Goal: Information Seeking & Learning: Learn about a topic

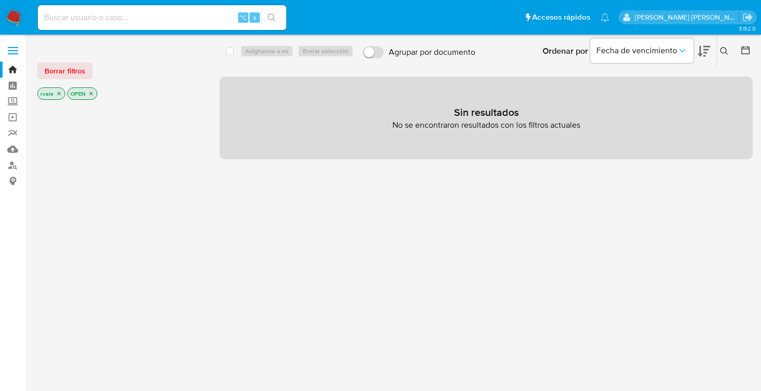
click at [87, 18] on input at bounding box center [162, 17] width 248 height 13
type input "228717195"
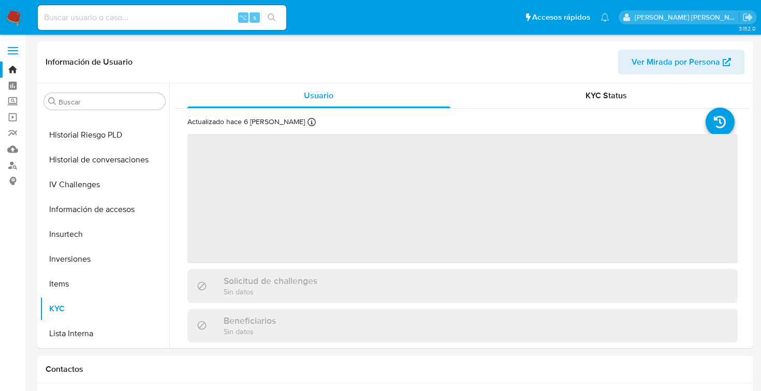
scroll to position [462, 0]
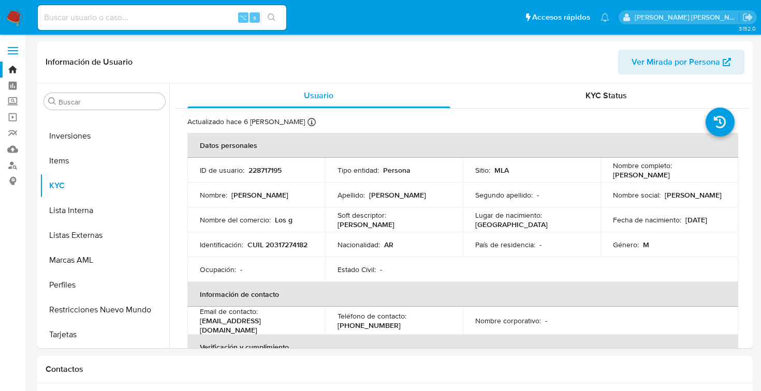
select select "10"
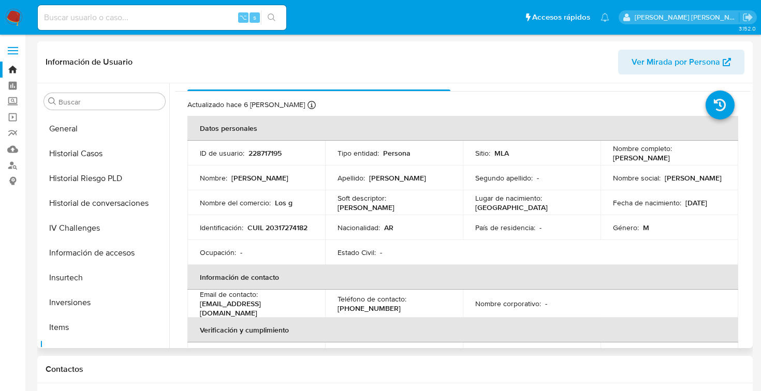
scroll to position [290, 0]
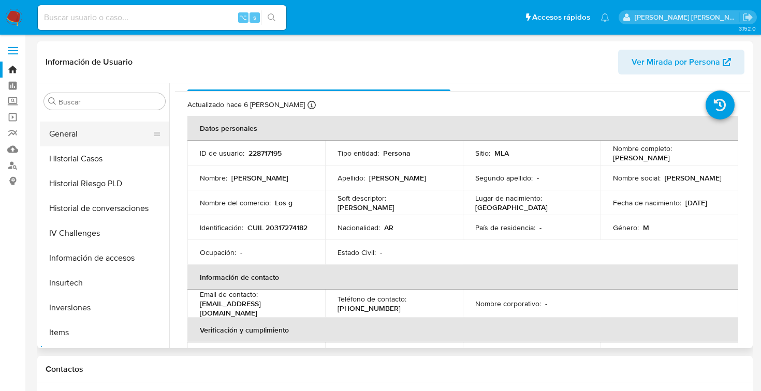
click at [84, 136] on button "General" at bounding box center [100, 134] width 121 height 25
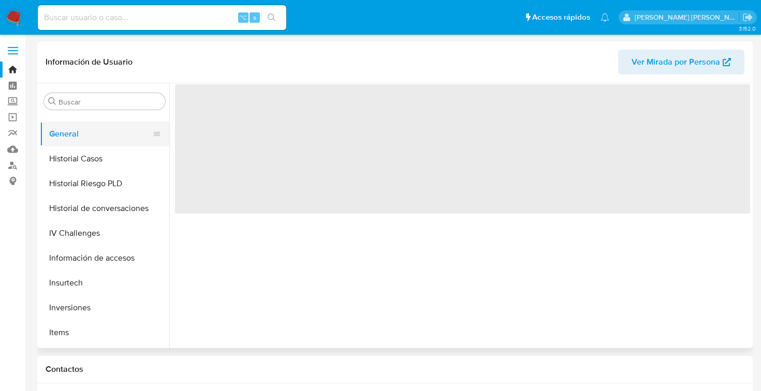
scroll to position [0, 0]
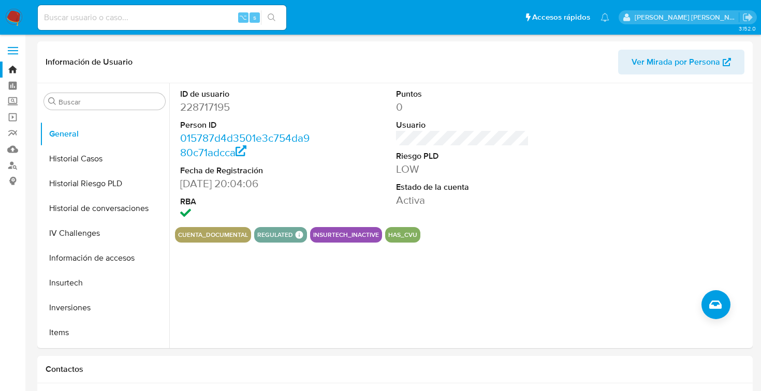
click at [87, 17] on input at bounding box center [162, 17] width 248 height 13
click at [56, 15] on input at bounding box center [162, 17] width 248 height 13
type input "323579680"
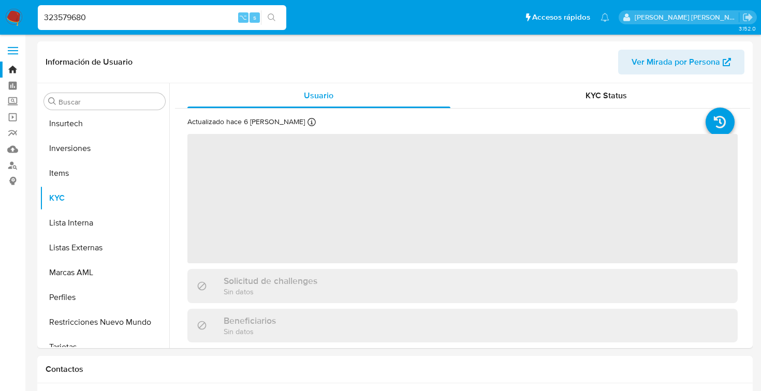
scroll to position [462, 0]
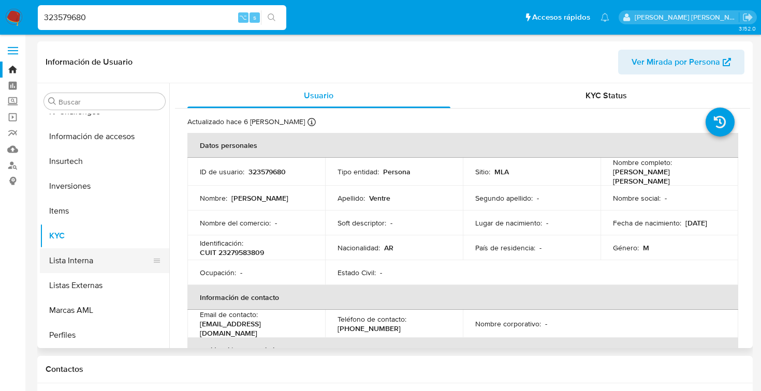
select select "10"
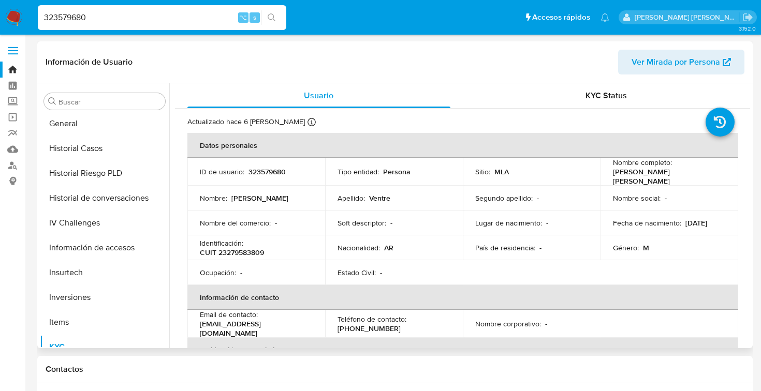
scroll to position [285, 0]
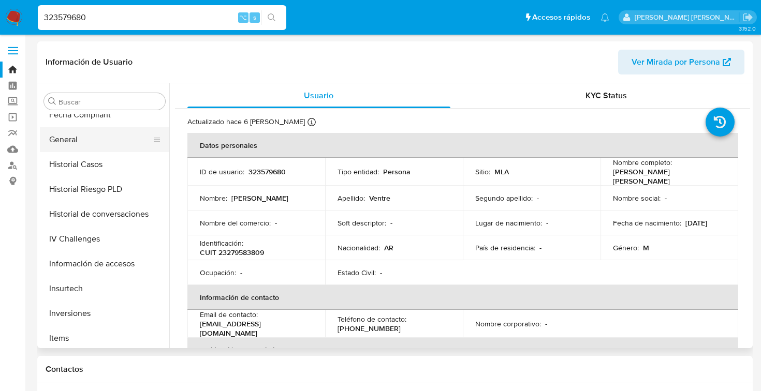
click at [71, 141] on button "General" at bounding box center [100, 139] width 121 height 25
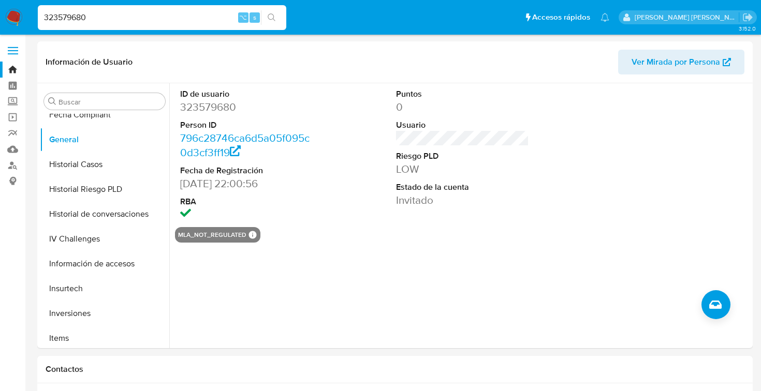
click at [98, 17] on input "323579680" at bounding box center [162, 17] width 248 height 13
type input "3"
type input "408850817"
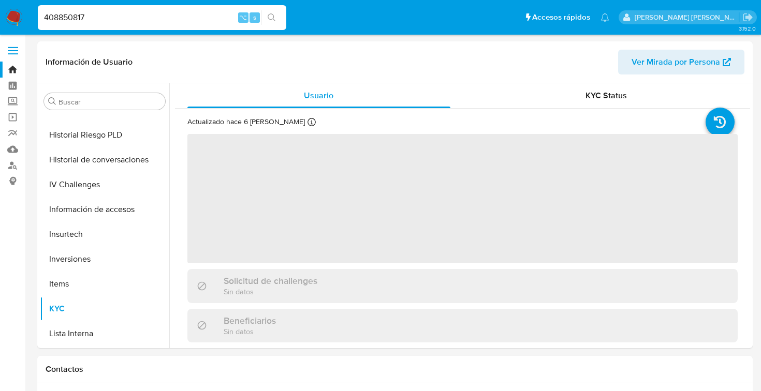
scroll to position [487, 0]
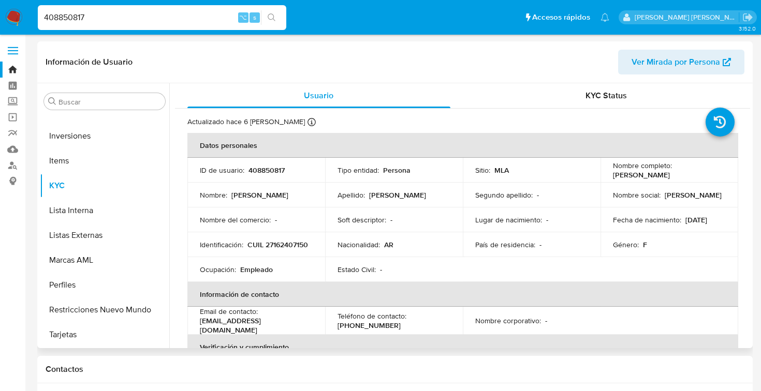
select select "10"
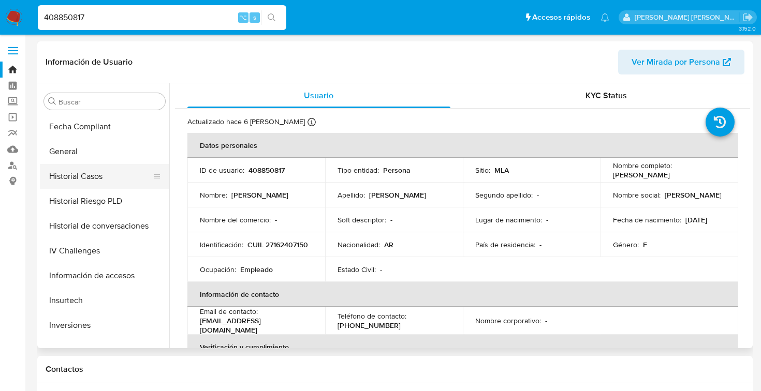
scroll to position [295, 0]
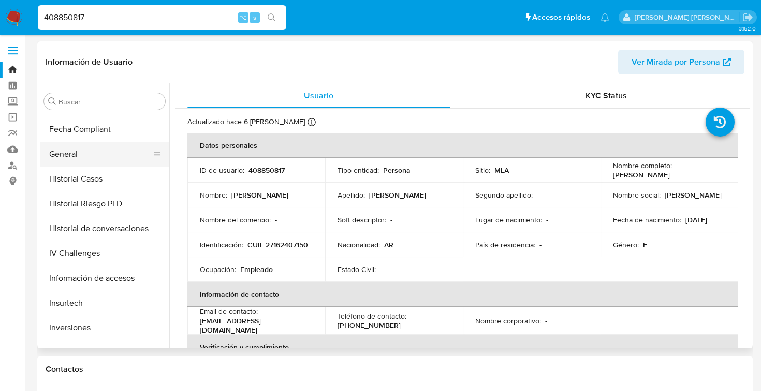
click at [70, 156] on button "General" at bounding box center [100, 154] width 121 height 25
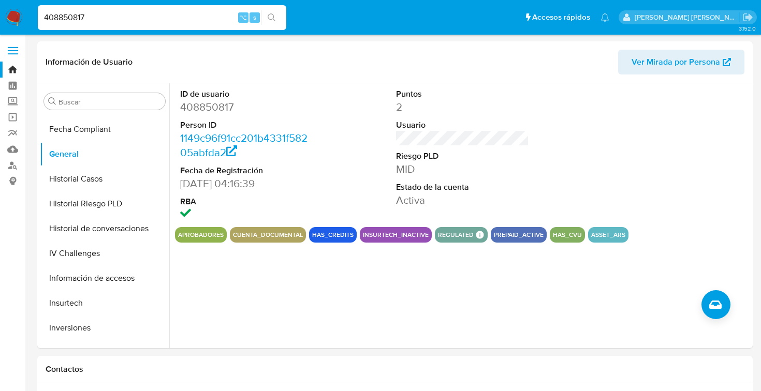
click at [90, 17] on input "408850817" at bounding box center [162, 17] width 248 height 13
type input "4"
type input "2612334776"
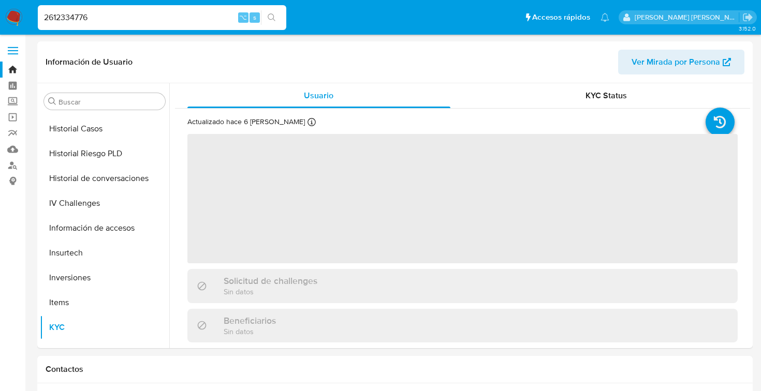
scroll to position [462, 0]
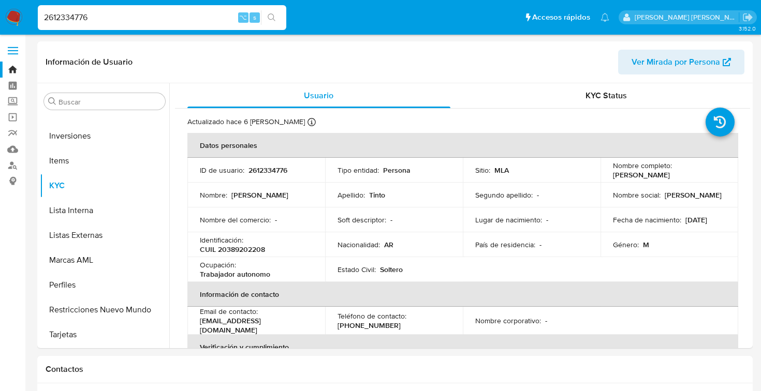
select select "10"
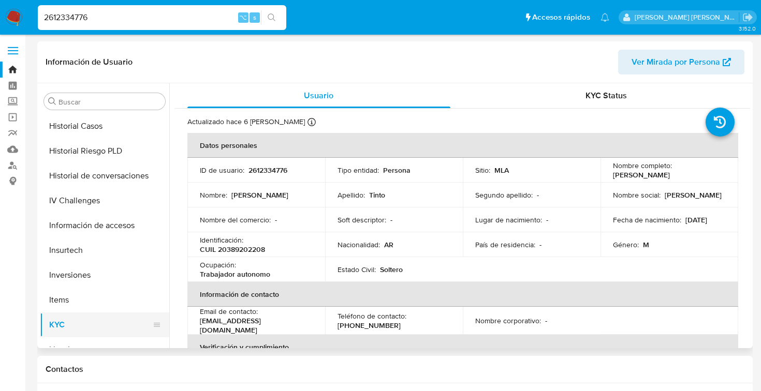
scroll to position [304, 0]
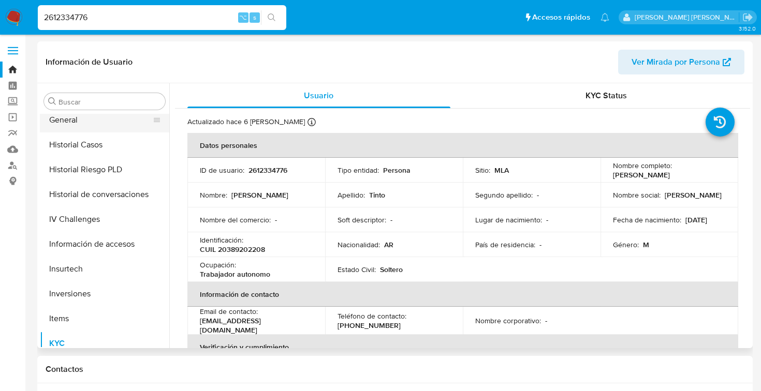
click at [73, 121] on button "General" at bounding box center [100, 120] width 121 height 25
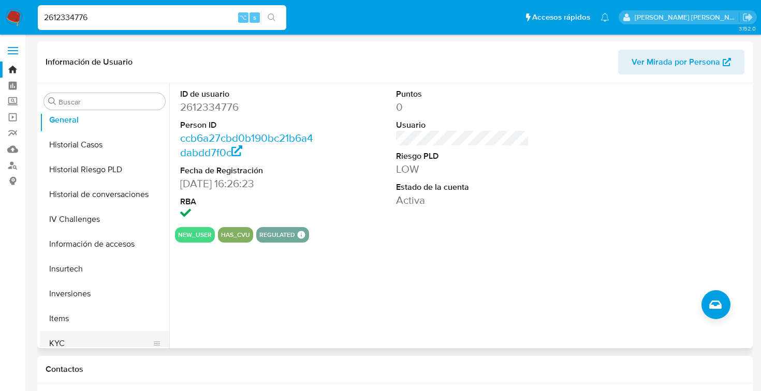
click at [65, 340] on button "KYC" at bounding box center [100, 343] width 121 height 25
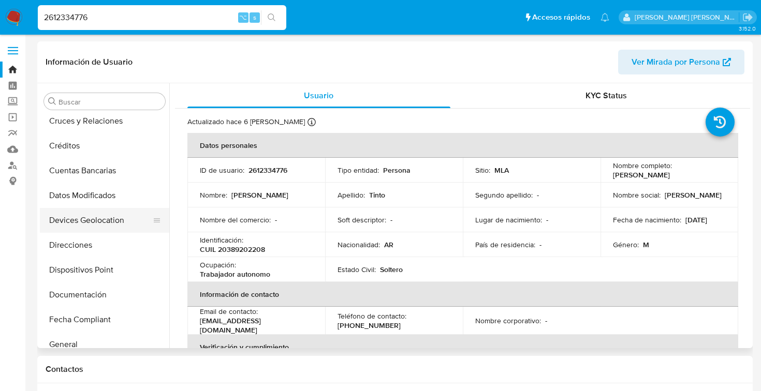
scroll to position [81, 0]
click at [81, 299] on button "Documentación" at bounding box center [100, 294] width 121 height 25
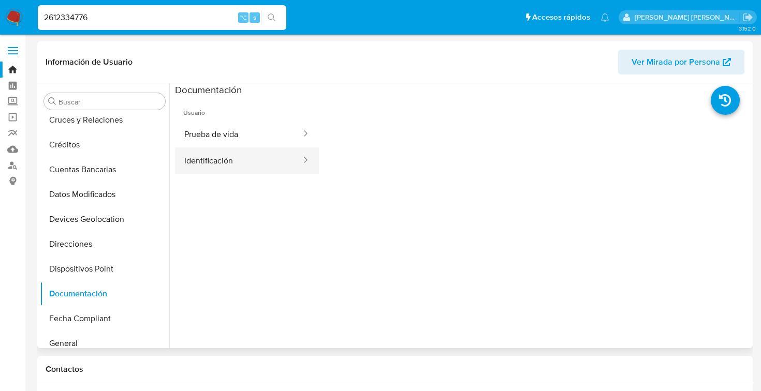
click at [218, 159] on button "Identificación" at bounding box center [238, 160] width 127 height 26
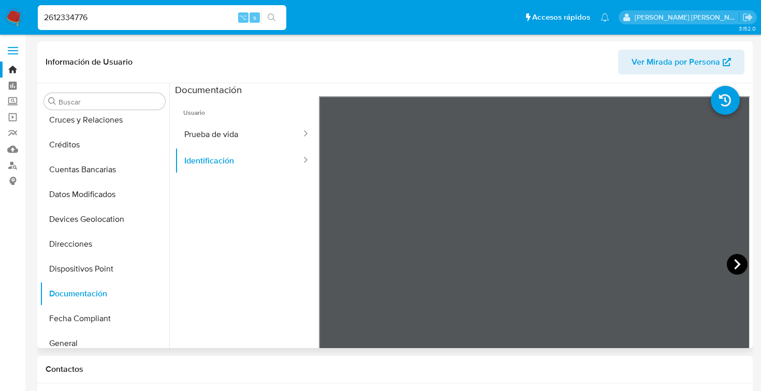
click at [731, 263] on icon at bounding box center [737, 264] width 21 height 21
click at [218, 133] on button "Prueba de vida" at bounding box center [238, 134] width 127 height 26
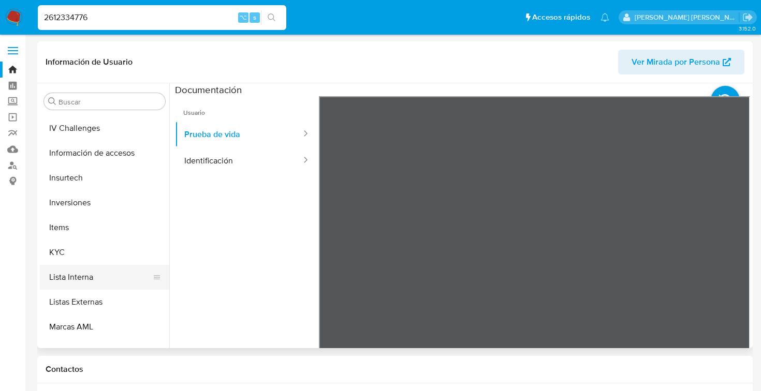
scroll to position [397, 0]
click at [63, 243] on button "KYC" at bounding box center [100, 251] width 121 height 25
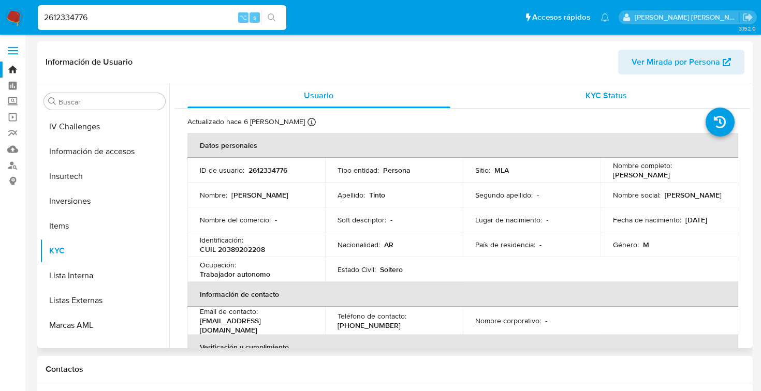
click at [608, 96] on span "KYC Status" at bounding box center [605, 96] width 41 height 12
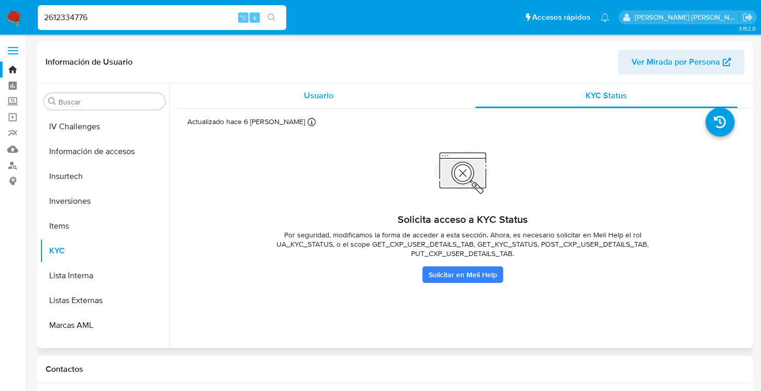
click at [312, 96] on span "Usuario" at bounding box center [318, 96] width 29 height 12
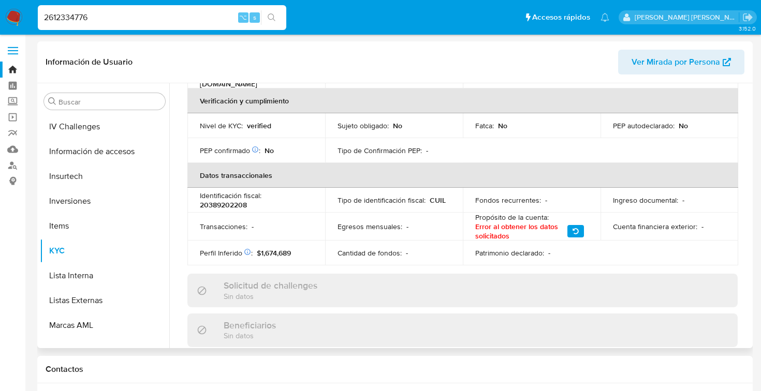
scroll to position [247, 0]
click at [574, 227] on icon "button" at bounding box center [575, 230] width 6 height 6
click at [575, 227] on icon "button" at bounding box center [575, 230] width 6 height 6
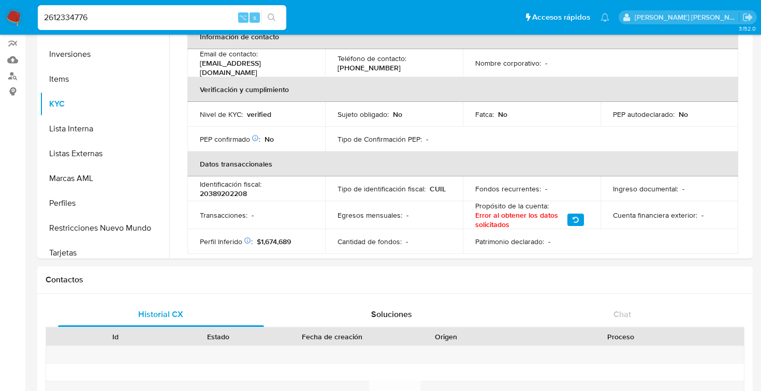
scroll to position [172, 0]
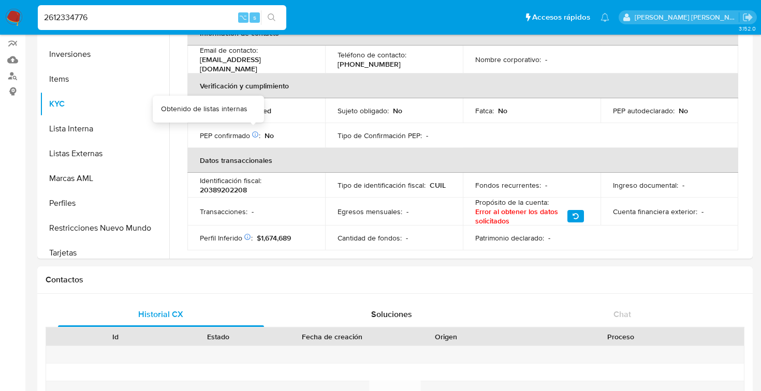
click at [255, 131] on icon at bounding box center [255, 134] width 7 height 7
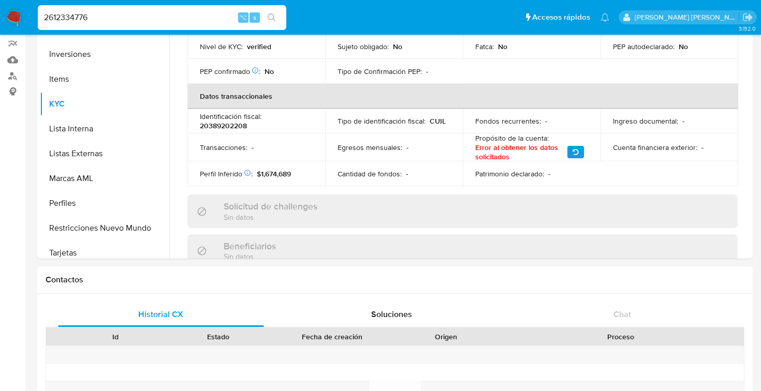
scroll to position [238, 0]
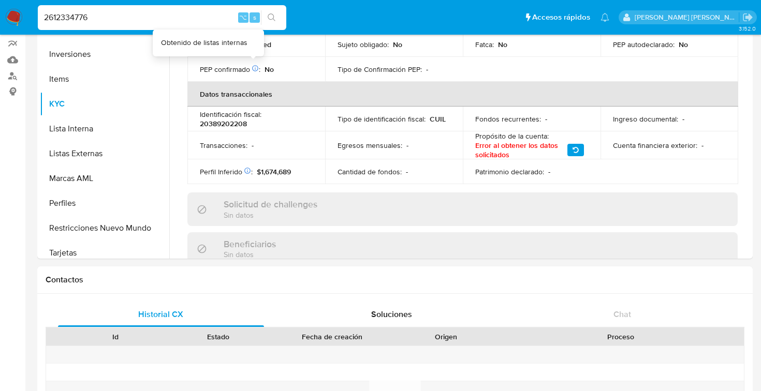
click at [254, 65] on icon at bounding box center [255, 68] width 7 height 7
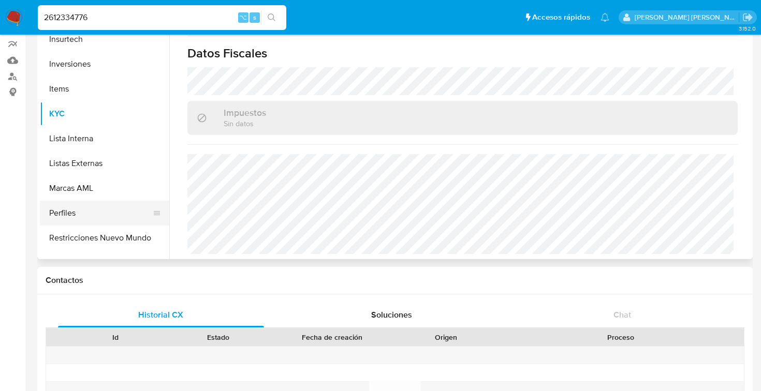
scroll to position [445, 0]
click at [54, 211] on button "Perfiles" at bounding box center [100, 213] width 121 height 25
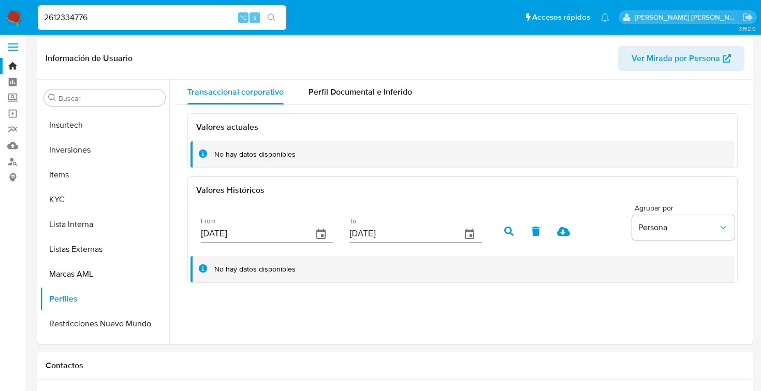
scroll to position [0, 0]
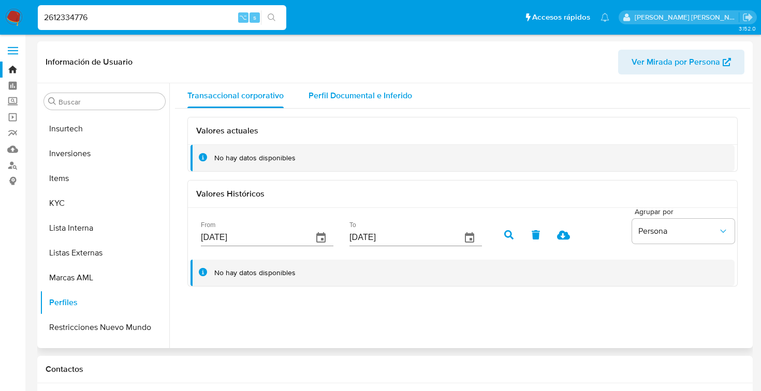
click at [362, 92] on span "Perfil Documental e Inferido" at bounding box center [360, 96] width 104 height 12
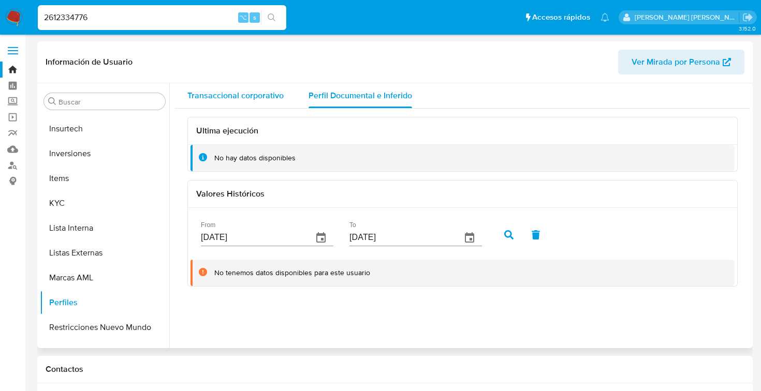
click at [248, 94] on span "Transaccional corporativo" at bounding box center [235, 96] width 96 height 12
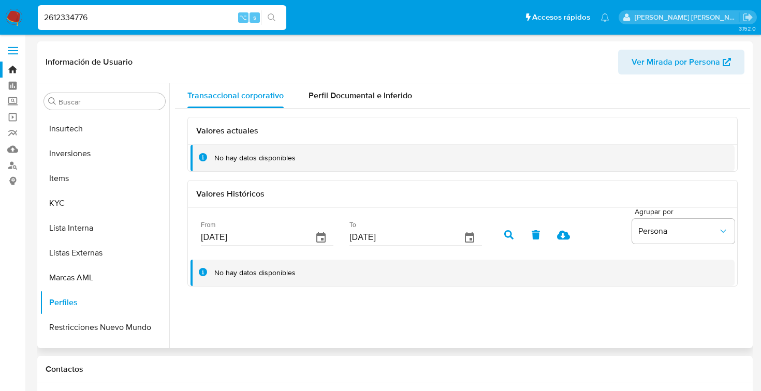
click at [315, 237] on icon "button" at bounding box center [321, 238] width 12 height 12
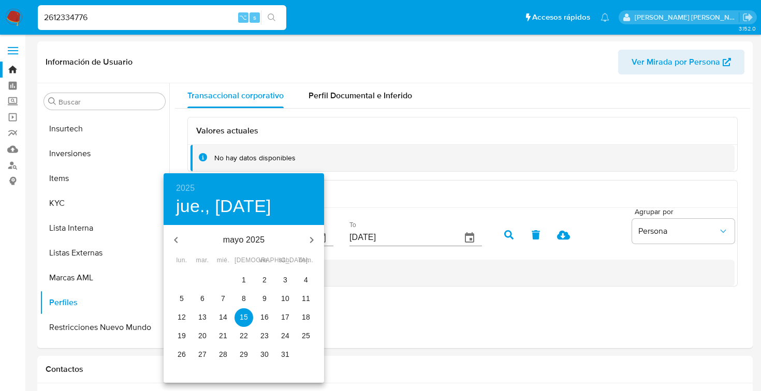
click at [245, 246] on div "mayo 2025" at bounding box center [244, 240] width 160 height 25
click at [242, 242] on p "mayo 2025" at bounding box center [243, 240] width 111 height 12
click at [362, 271] on div at bounding box center [380, 195] width 761 height 391
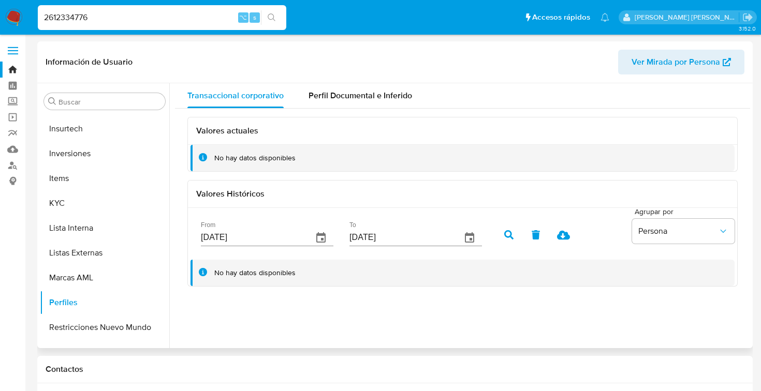
click at [315, 237] on icon "button" at bounding box center [321, 238] width 12 height 12
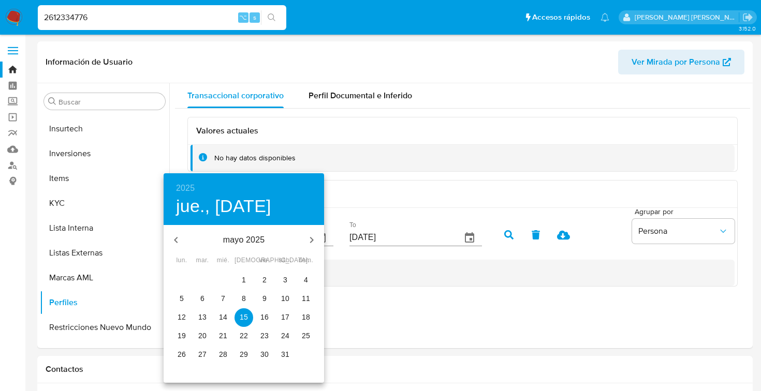
click at [246, 240] on p "mayo 2025" at bounding box center [243, 240] width 111 height 12
click at [230, 242] on p "mayo 2025" at bounding box center [243, 240] width 111 height 12
click at [313, 240] on icon "button" at bounding box center [311, 240] width 12 height 12
click at [176, 241] on icon "button" at bounding box center [176, 240] width 4 height 6
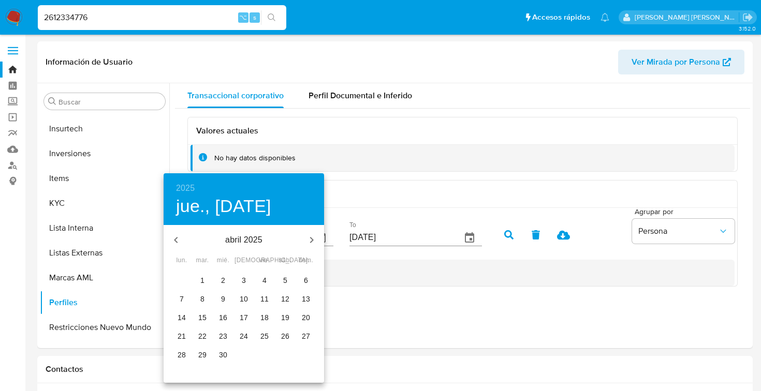
click at [176, 241] on icon "button" at bounding box center [176, 240] width 4 height 6
click at [224, 275] on p "1" at bounding box center [223, 280] width 4 height 10
type input "[DATE]"
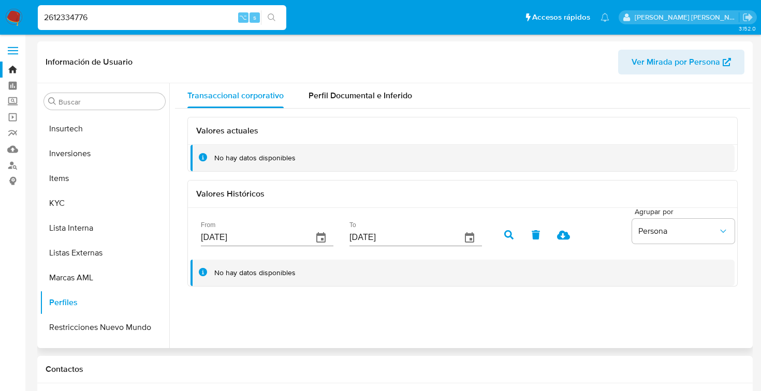
click at [504, 232] on icon "button" at bounding box center [508, 234] width 9 height 9
click at [351, 98] on span "Perfil Documental e Inferido" at bounding box center [360, 96] width 104 height 12
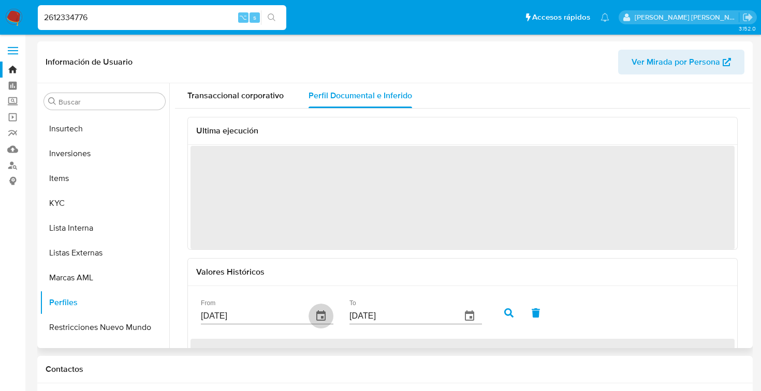
click at [315, 315] on icon "button" at bounding box center [321, 316] width 12 height 12
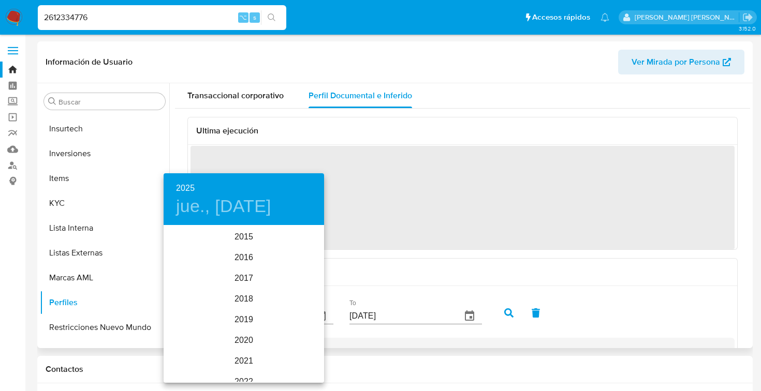
scroll to position [145, 0]
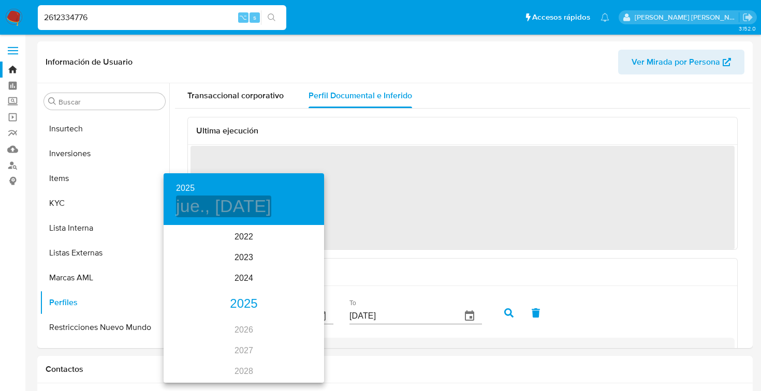
click at [230, 205] on h4 "jue., [DATE]" at bounding box center [223, 207] width 95 height 22
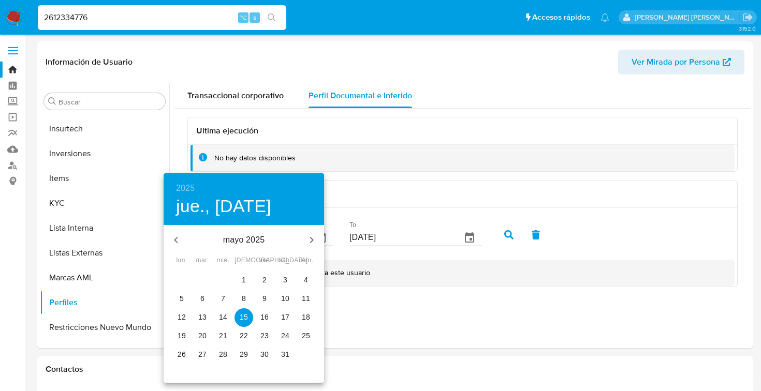
click at [179, 239] on icon "button" at bounding box center [176, 240] width 12 height 12
click at [223, 276] on p "1" at bounding box center [223, 280] width 4 height 10
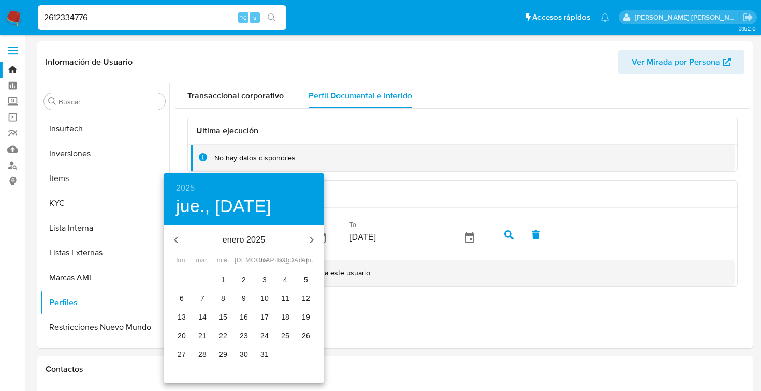
type input "[DATE]"
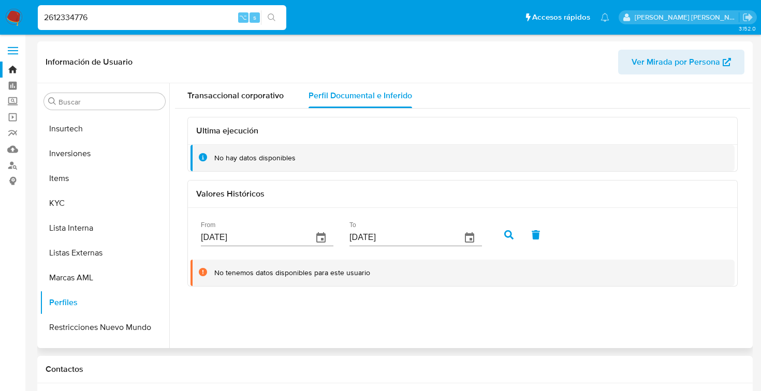
click at [504, 236] on icon "button" at bounding box center [508, 234] width 9 height 9
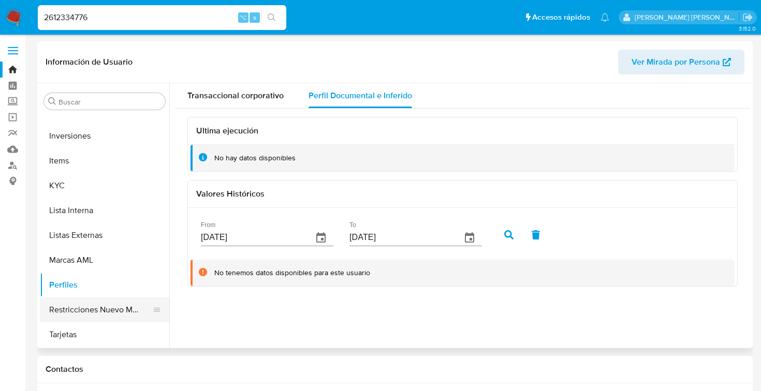
click at [77, 307] on button "Restricciones Nuevo Mundo" at bounding box center [100, 310] width 121 height 25
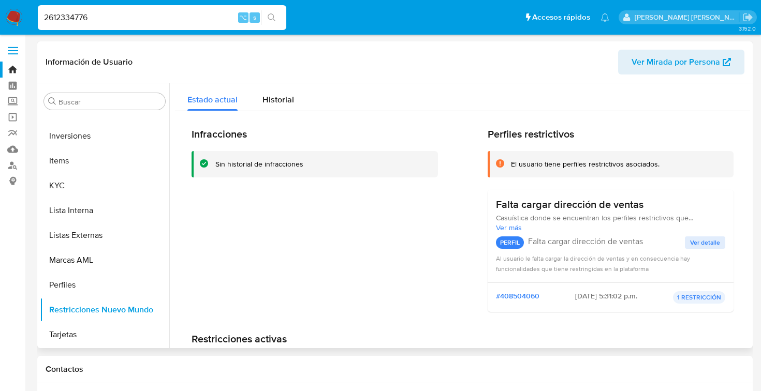
click at [702, 297] on p "1 RESTRICCIÓN" at bounding box center [699, 297] width 52 height 12
click at [697, 241] on span "Ver detalle" at bounding box center [705, 243] width 30 height 10
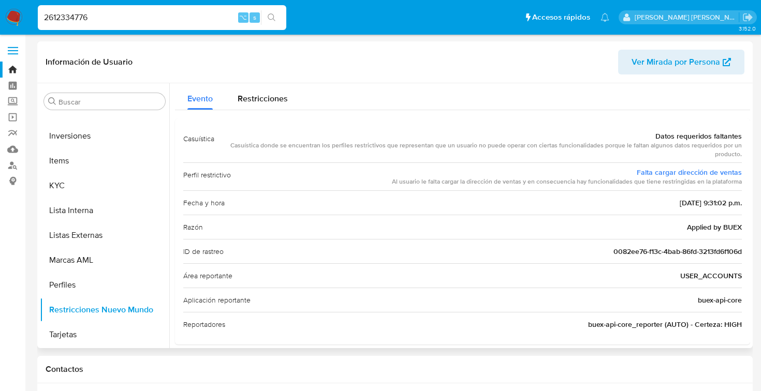
scroll to position [16, 0]
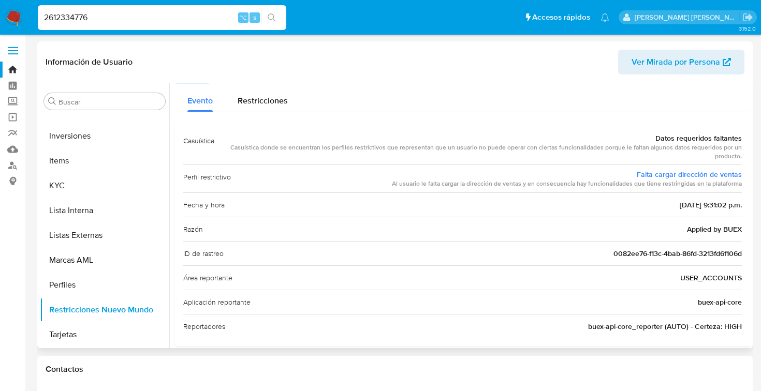
click at [474, 237] on div "Razón Applied by BUEX" at bounding box center [462, 229] width 558 height 24
click at [259, 101] on span "Restricciones" at bounding box center [263, 101] width 50 height 12
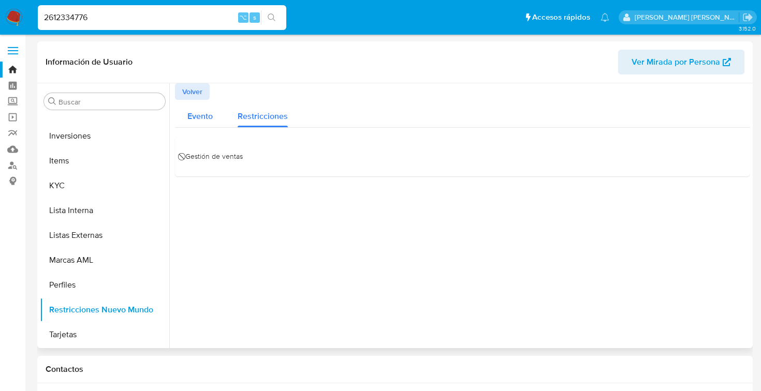
click at [203, 114] on span "Evento" at bounding box center [199, 116] width 25 height 12
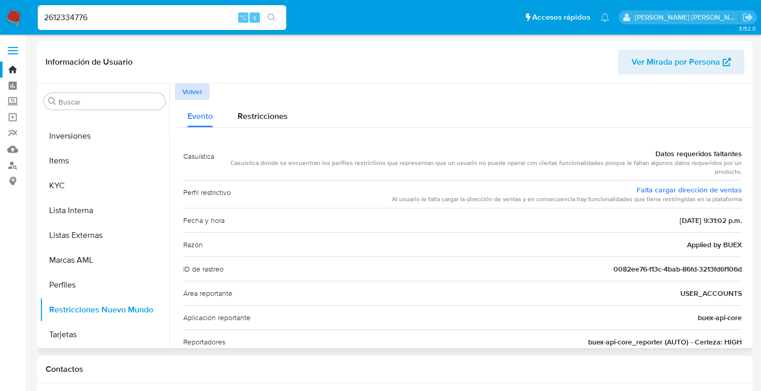
click at [190, 92] on span "Volver" at bounding box center [192, 91] width 20 height 14
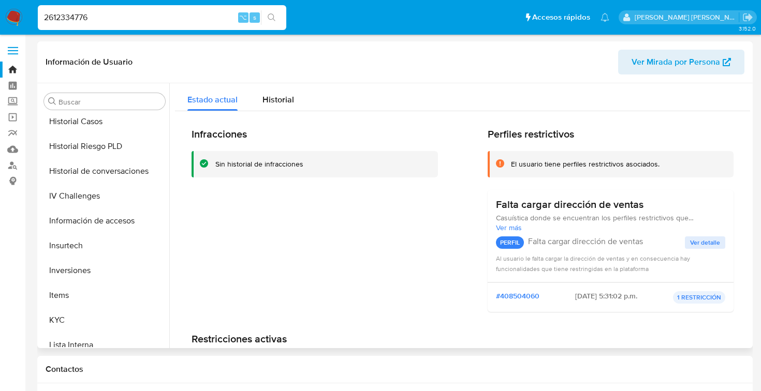
scroll to position [309, 0]
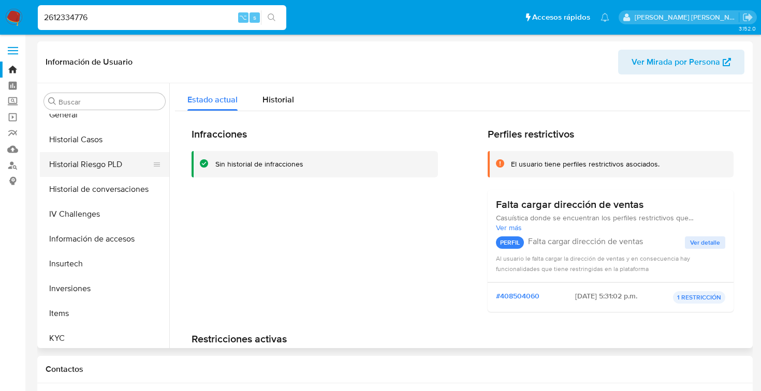
click at [89, 161] on button "Historial Riesgo PLD" at bounding box center [100, 164] width 121 height 25
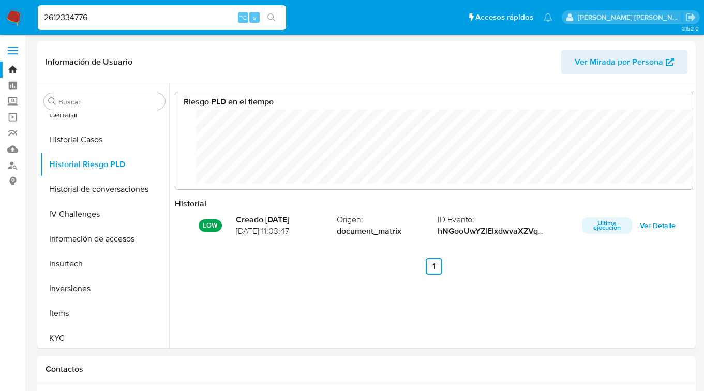
scroll to position [78, 497]
click at [98, 21] on input "2612334776" at bounding box center [162, 17] width 248 height 13
type input "2"
paste input "1"
type input "1335825235"
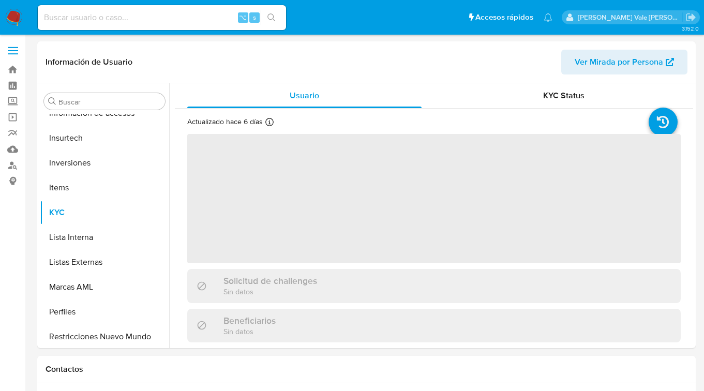
scroll to position [462, 0]
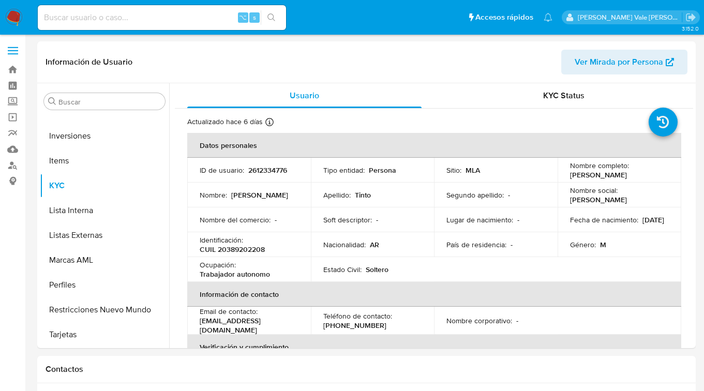
click at [123, 20] on input at bounding box center [162, 17] width 248 height 13
select select "10"
type input "1335825235"
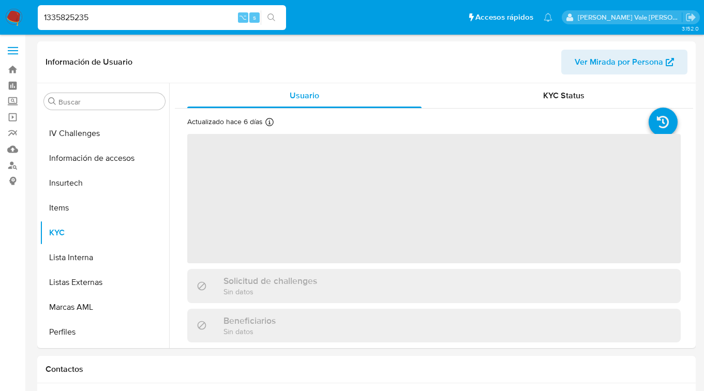
scroll to position [437, 0]
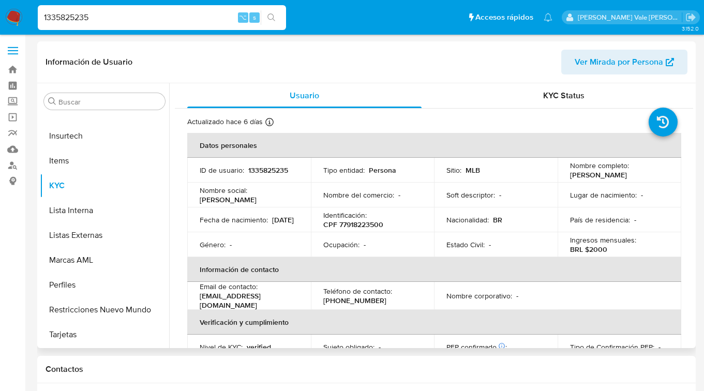
select select "10"
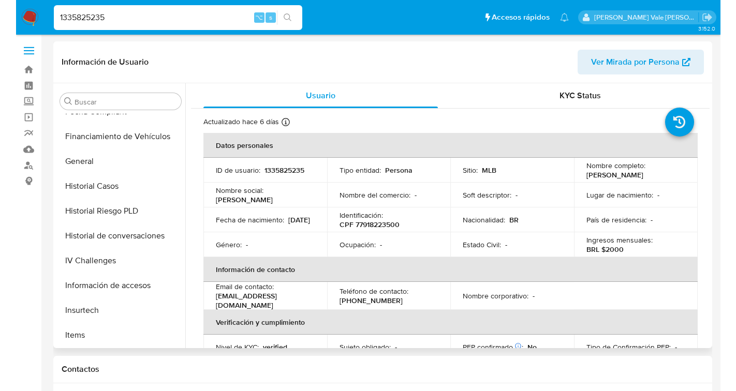
scroll to position [262, 0]
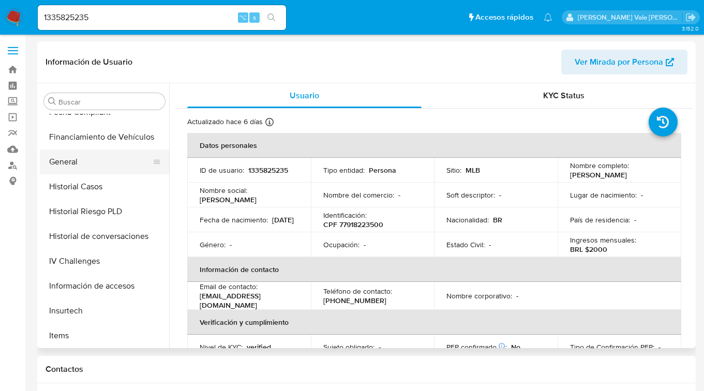
click at [80, 160] on button "General" at bounding box center [100, 162] width 121 height 25
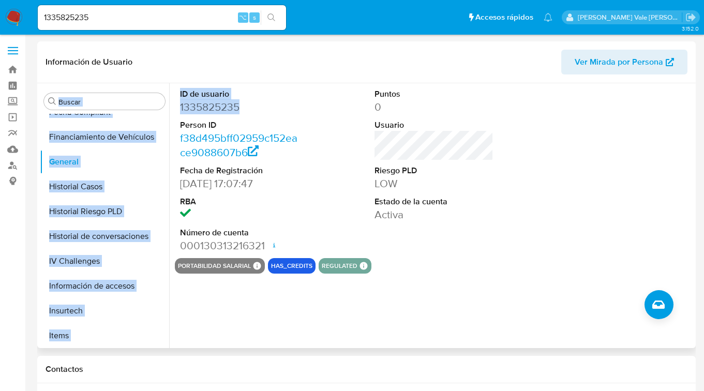
drag, startPoint x: 252, startPoint y: 110, endPoint x: 161, endPoint y: 110, distance: 90.1
click at [161, 110] on div "Buscar Anticipos de dinero Archivos adjuntos Cruces y Relaciones Créditos Cuent…" at bounding box center [367, 215] width 654 height 265
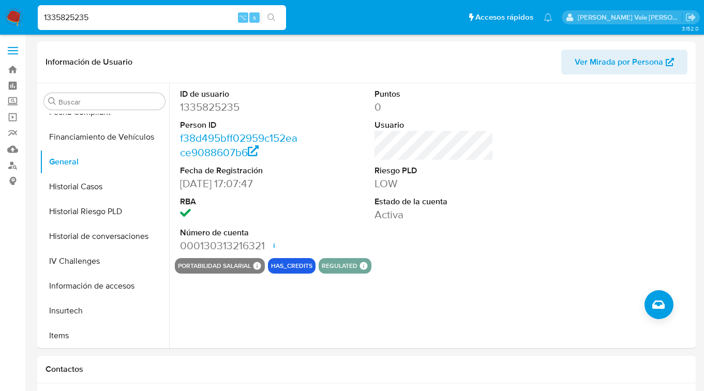
drag, startPoint x: 115, startPoint y: 16, endPoint x: 41, endPoint y: 15, distance: 74.0
click at [41, 15] on input "1335825235" at bounding box center [162, 17] width 248 height 13
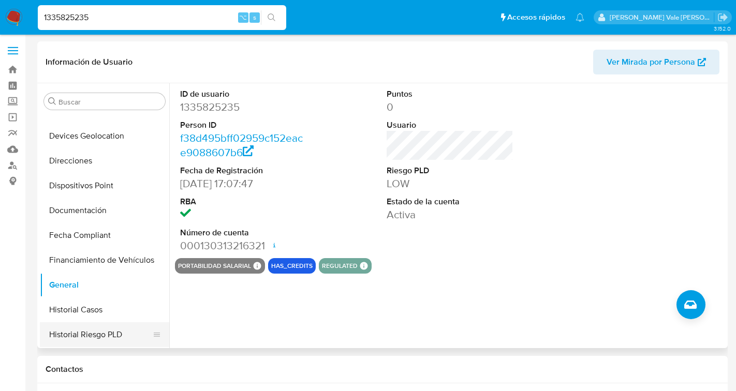
scroll to position [137, 0]
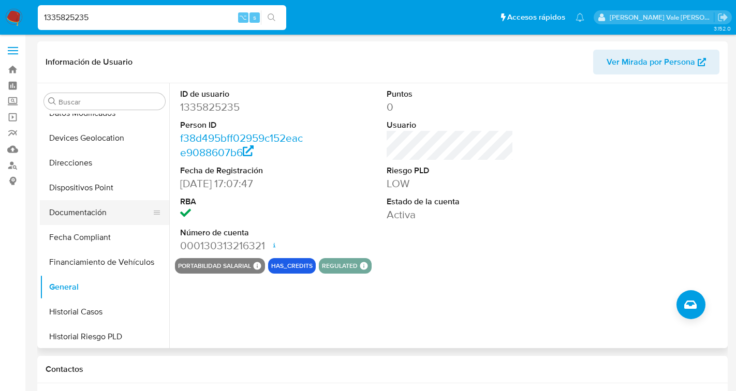
click at [81, 211] on button "Documentación" at bounding box center [100, 212] width 121 height 25
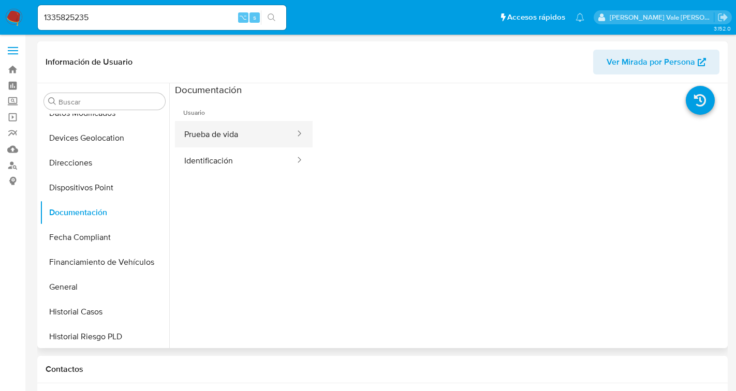
click at [237, 137] on button "Prueba de vida" at bounding box center [235, 134] width 121 height 26
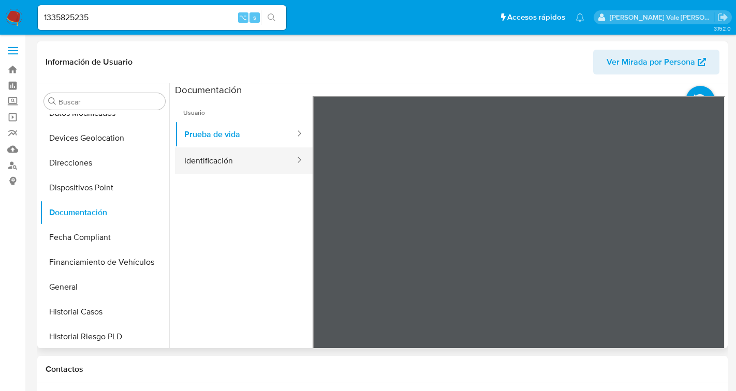
click at [219, 162] on button "Identificación" at bounding box center [235, 160] width 121 height 26
type input "1412606750"
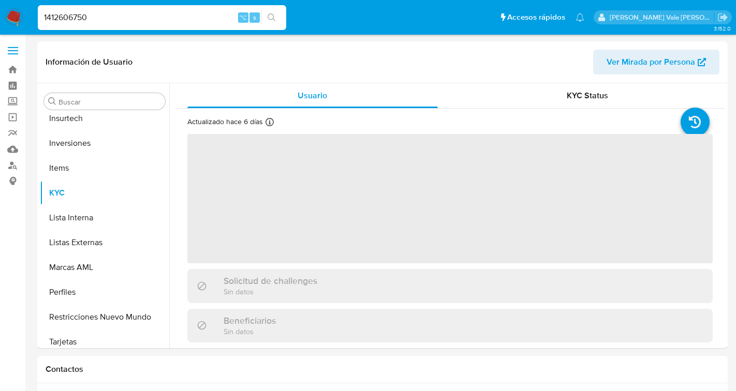
scroll to position [487, 0]
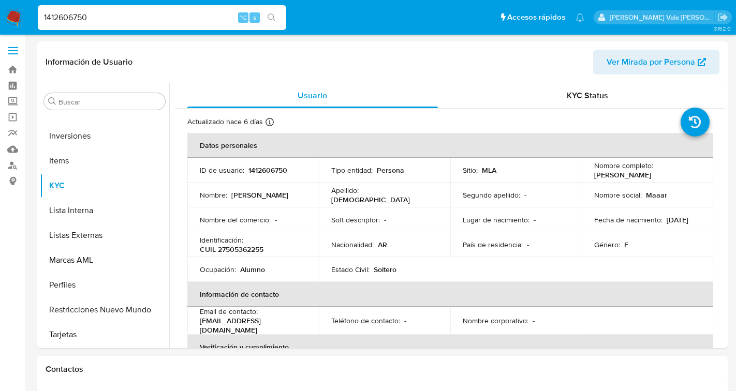
select select "10"
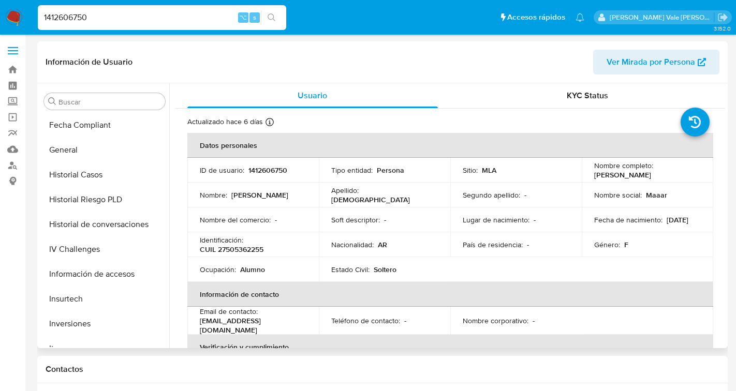
scroll to position [298, 0]
click at [78, 147] on button "General" at bounding box center [100, 151] width 121 height 25
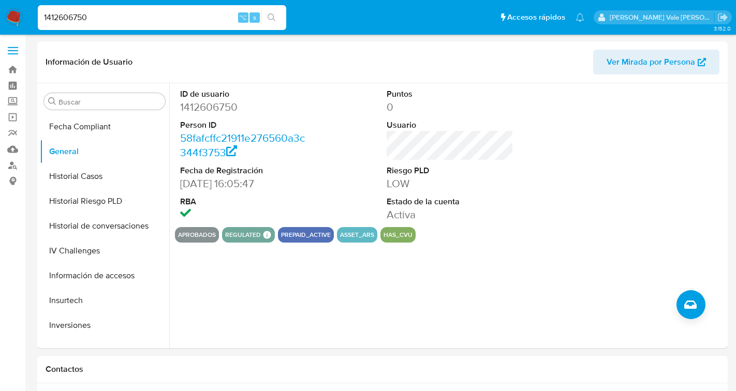
drag, startPoint x: 96, startPoint y: 16, endPoint x: 23, endPoint y: 14, distance: 72.5
click at [23, 14] on nav "Pausado Ver notificaciones 1412606750 ⌥ s Accesos rápidos Presiona las siguient…" at bounding box center [368, 17] width 736 height 35
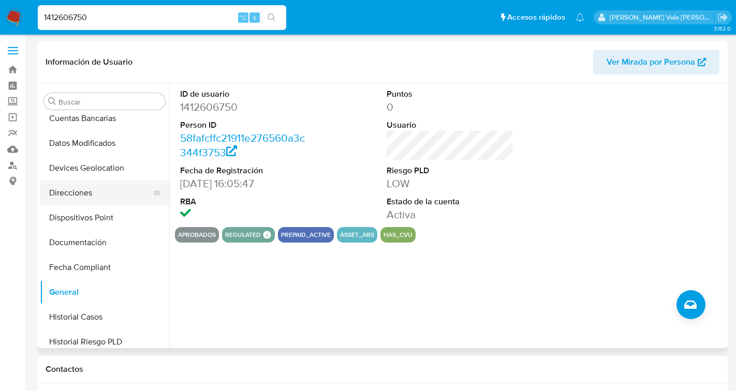
scroll to position [138, 0]
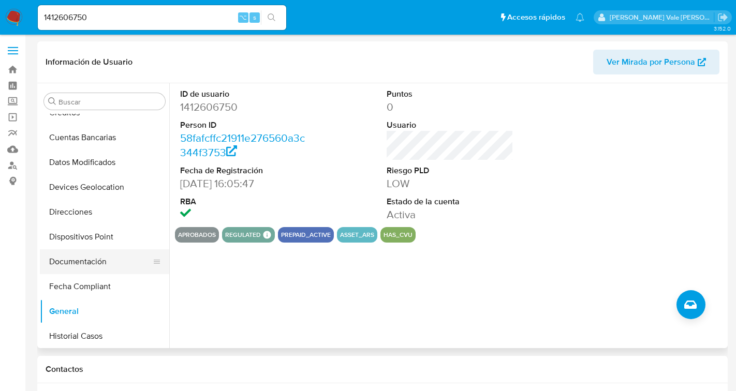
click at [78, 265] on button "Documentación" at bounding box center [100, 261] width 121 height 25
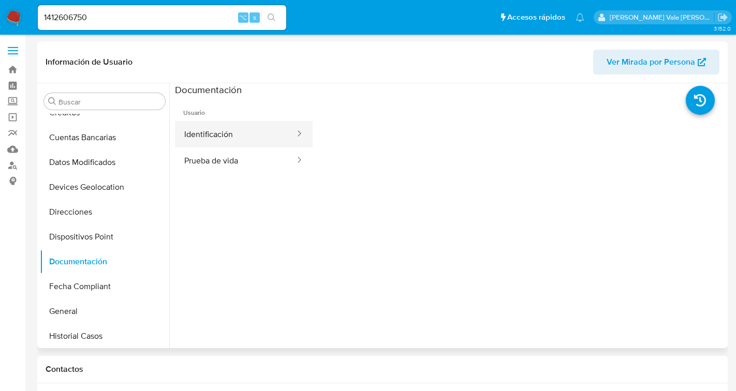
click at [233, 139] on button "Identificación" at bounding box center [235, 134] width 121 height 26
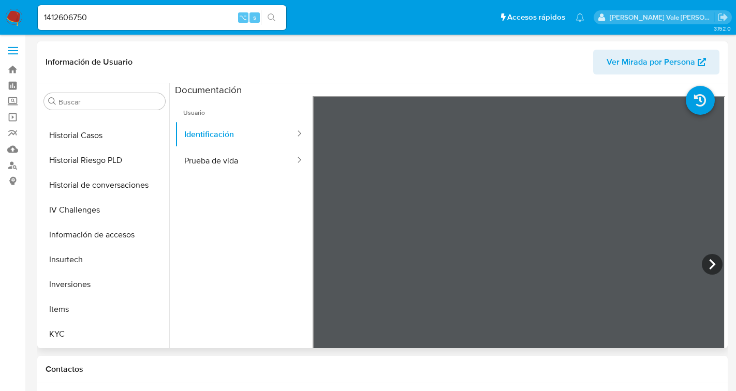
scroll to position [348, 0]
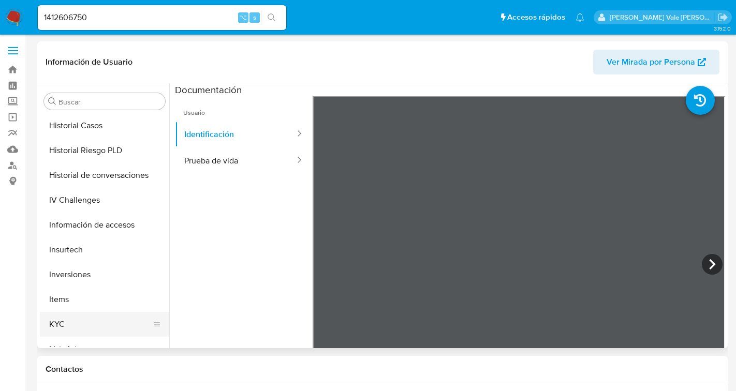
click at [55, 318] on button "KYC" at bounding box center [100, 324] width 121 height 25
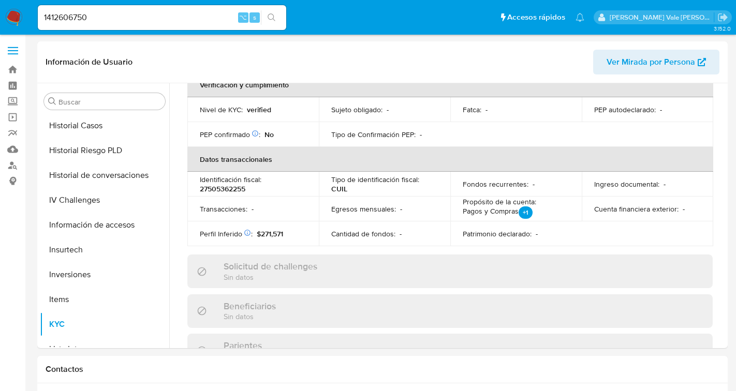
scroll to position [264, 0]
click at [88, 17] on input "1412606750" at bounding box center [162, 17] width 248 height 13
type input "1"
type input "276250539"
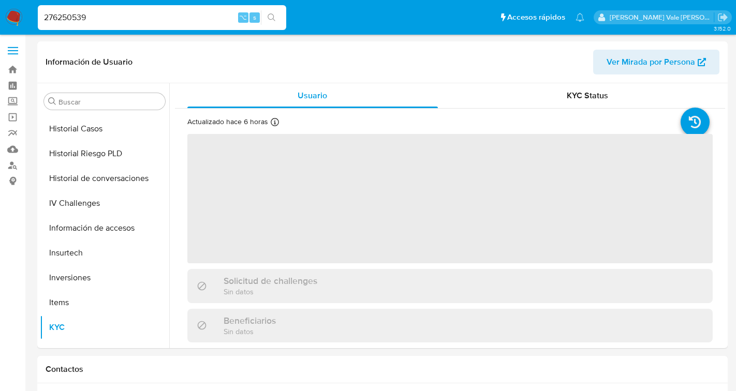
scroll to position [462, 0]
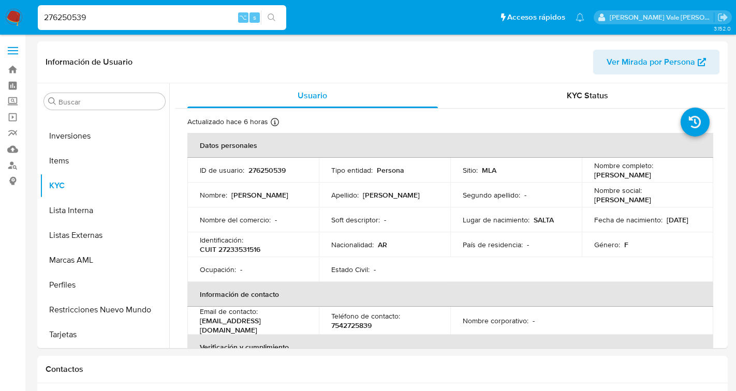
select select "10"
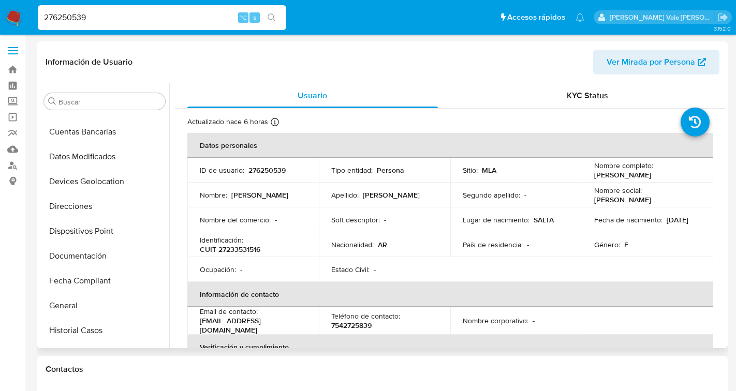
scroll to position [111, 0]
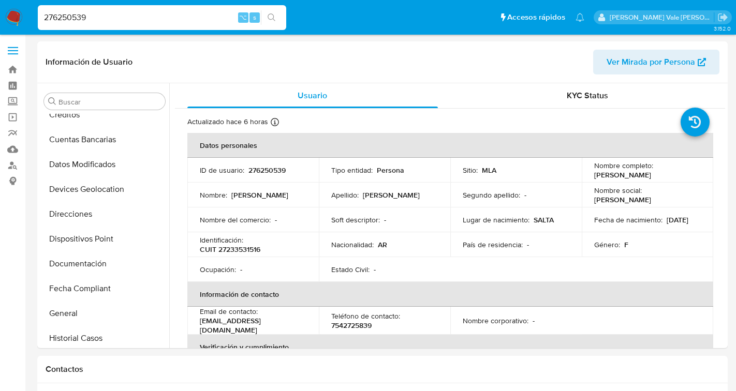
drag, startPoint x: 93, startPoint y: 17, endPoint x: 23, endPoint y: 17, distance: 69.9
click at [23, 17] on nav "Pausado Ver notificaciones 276250539 ⌥ s Accesos rápidos Presiona las siguiente…" at bounding box center [368, 17] width 736 height 35
click at [69, 307] on button "General" at bounding box center [100, 313] width 121 height 25
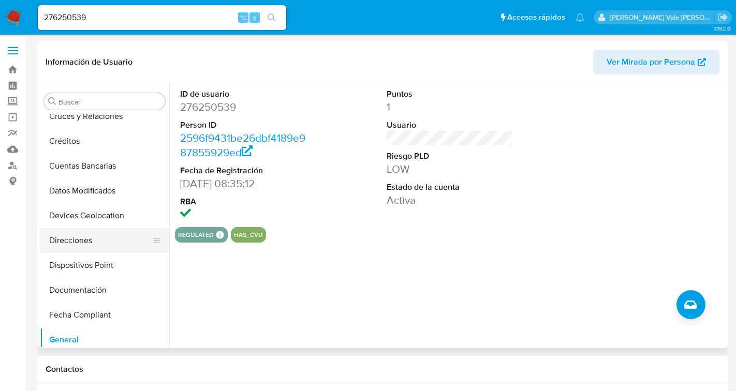
scroll to position [85, 0]
click at [86, 289] on button "Documentación" at bounding box center [100, 289] width 121 height 25
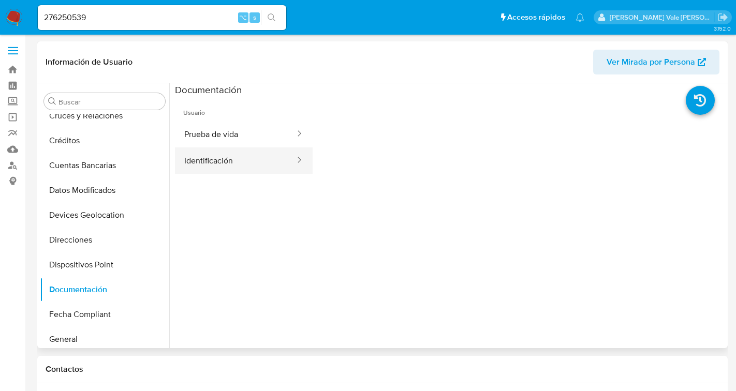
click at [228, 165] on button "Identificación" at bounding box center [235, 160] width 121 height 26
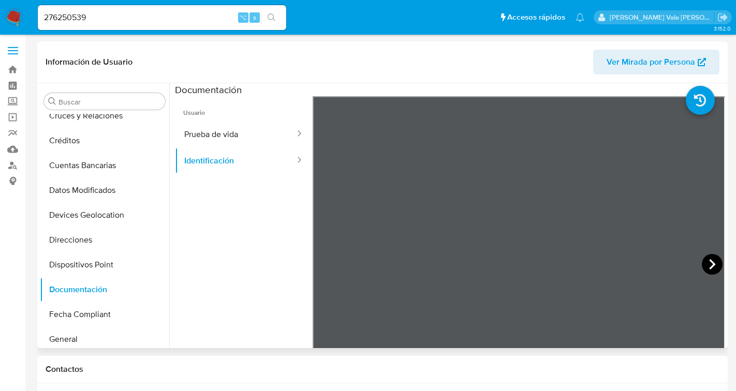
click at [703, 263] on icon at bounding box center [712, 264] width 21 height 21
click at [212, 136] on button "Prueba de vida" at bounding box center [235, 134] width 121 height 26
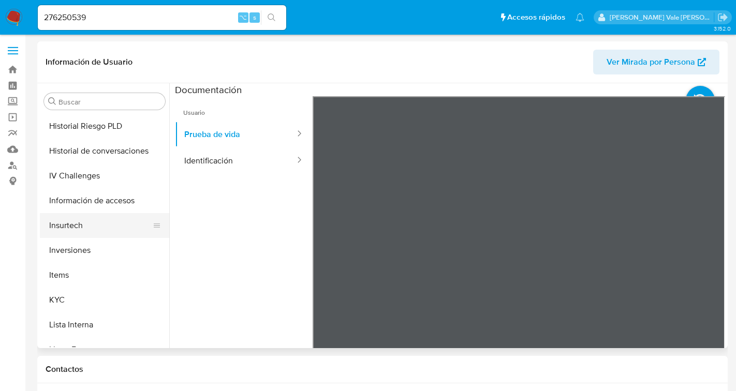
scroll to position [361, 0]
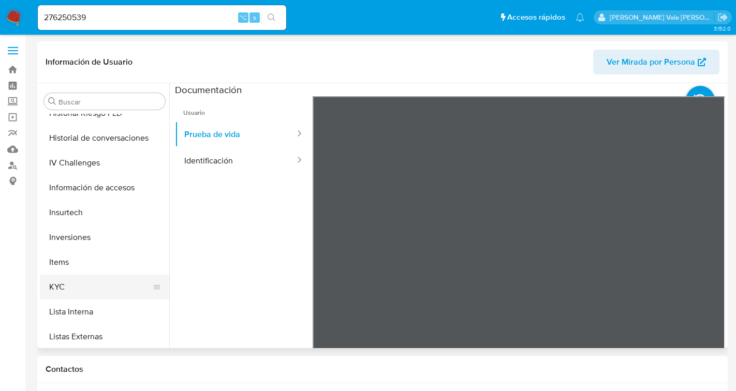
click at [62, 288] on button "KYC" at bounding box center [100, 287] width 121 height 25
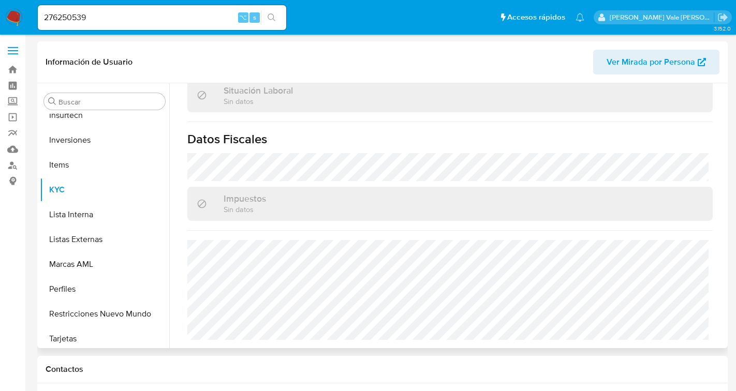
scroll to position [462, 0]
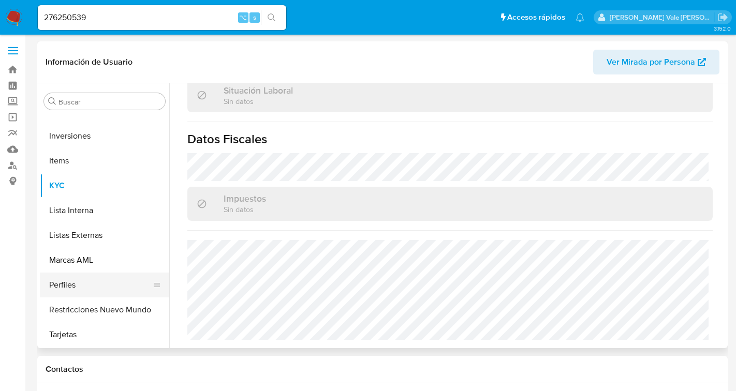
click at [78, 283] on button "Perfiles" at bounding box center [100, 285] width 121 height 25
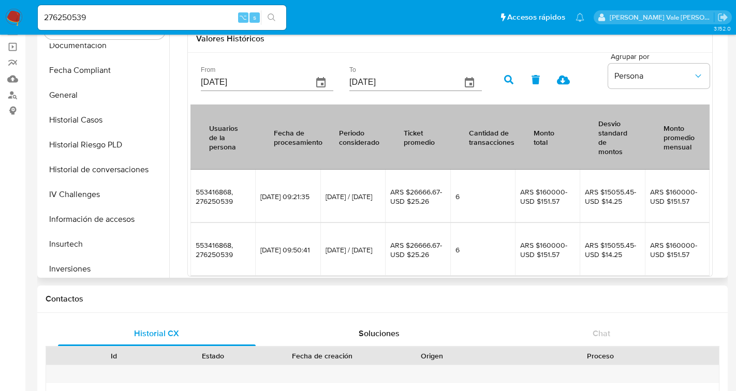
scroll to position [225, 0]
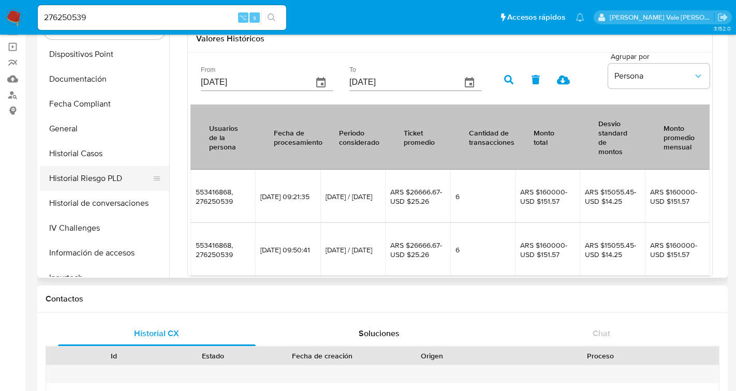
click at [91, 178] on button "Historial Riesgo PLD" at bounding box center [100, 178] width 121 height 25
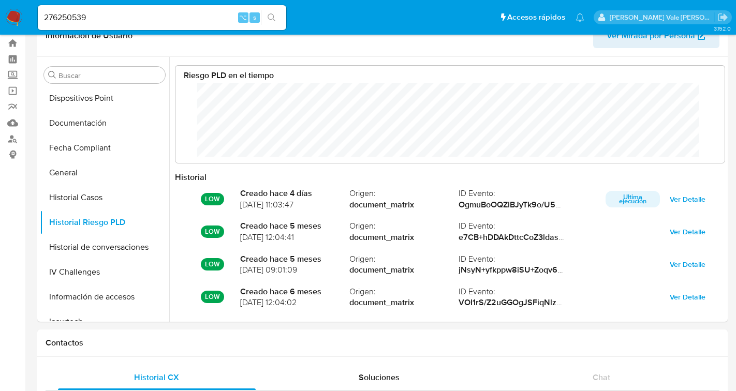
scroll to position [24, 0]
